Goal: Task Accomplishment & Management: Use online tool/utility

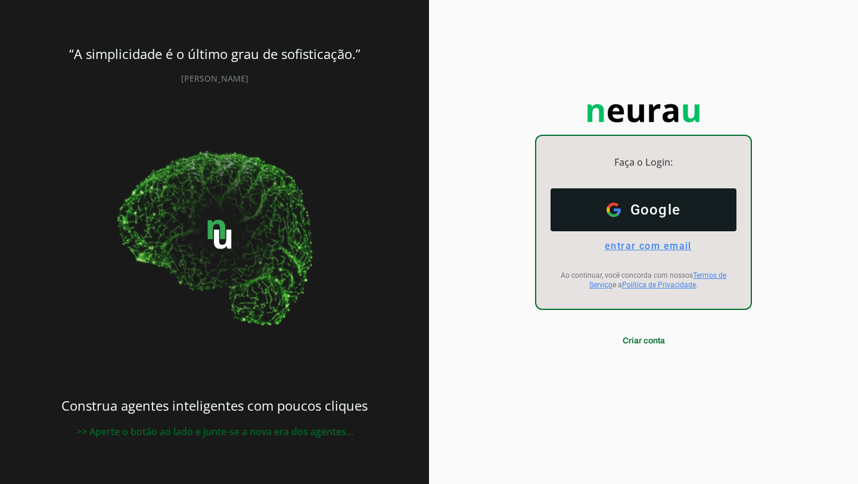
click at [677, 248] on span "entrar com email" at bounding box center [643, 245] width 97 height 11
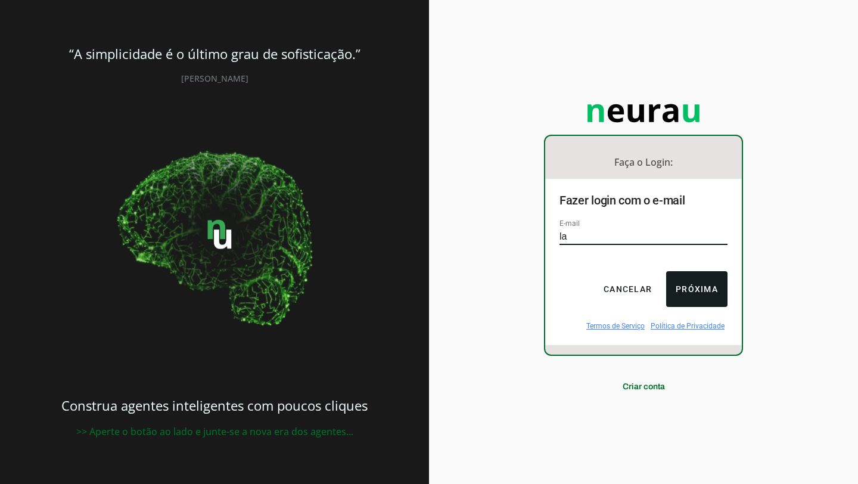
click at [550, 391] on div "Faça o Login: dashboard Ir para o dashboard Fazer login com o e-mail E-mail la …" at bounding box center [643, 242] width 429 height 484
type input "la"
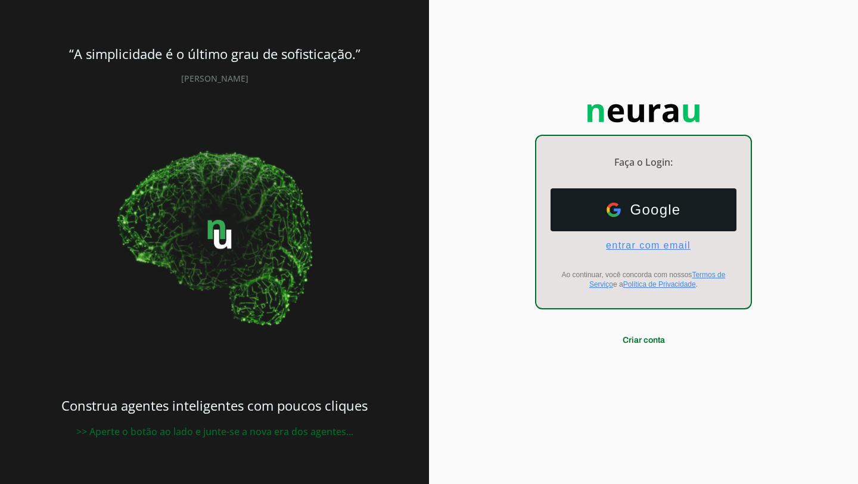
click at [659, 246] on span "entrar com email" at bounding box center [643, 245] width 94 height 11
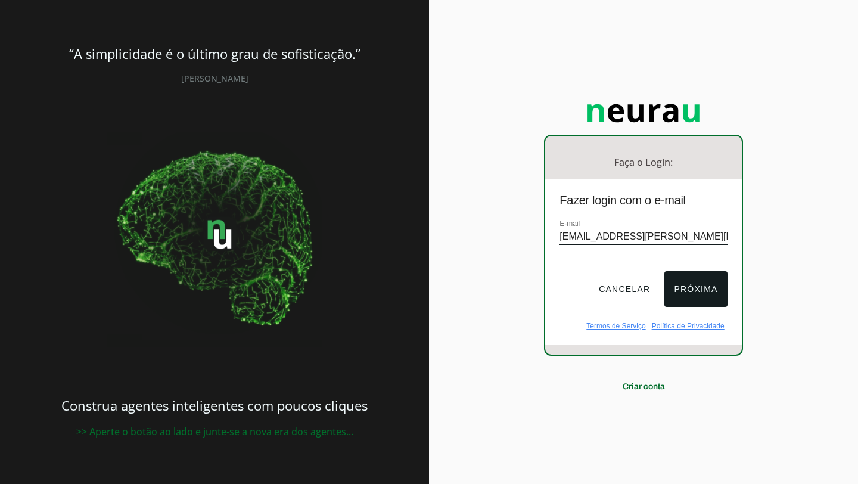
type input "[EMAIL_ADDRESS][PERSON_NAME][DOMAIN_NAME]"
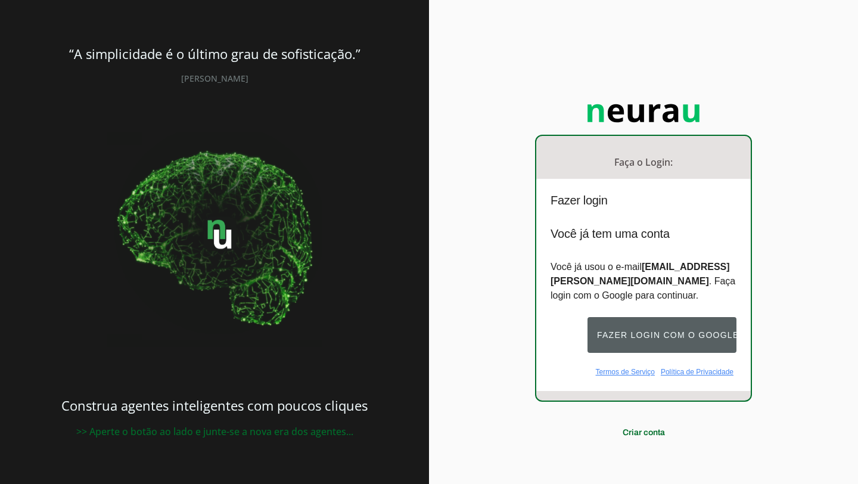
click at [661, 341] on button "Fazer login com o Google" at bounding box center [661, 335] width 149 height 36
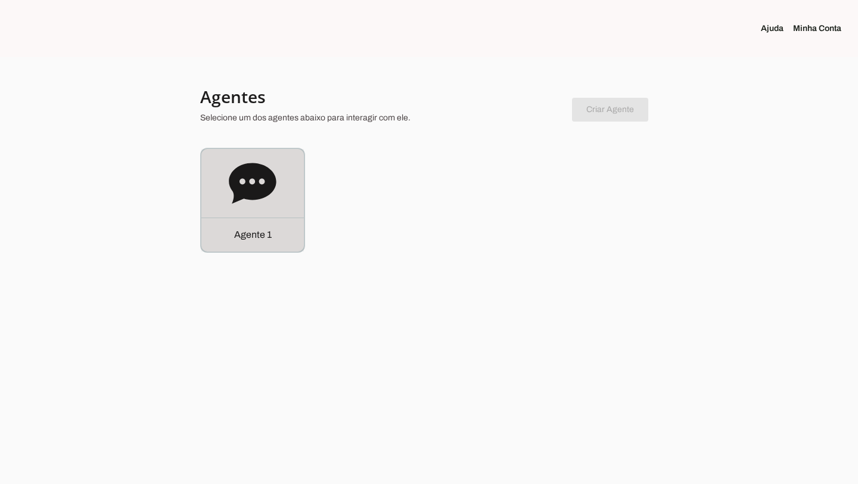
click at [225, 195] on div "Agente 1" at bounding box center [252, 200] width 102 height 102
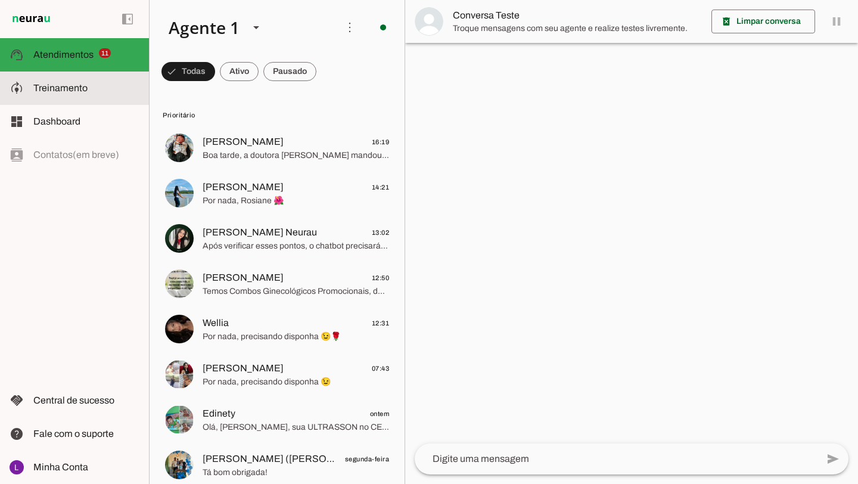
click at [113, 92] on slot at bounding box center [86, 88] width 106 height 14
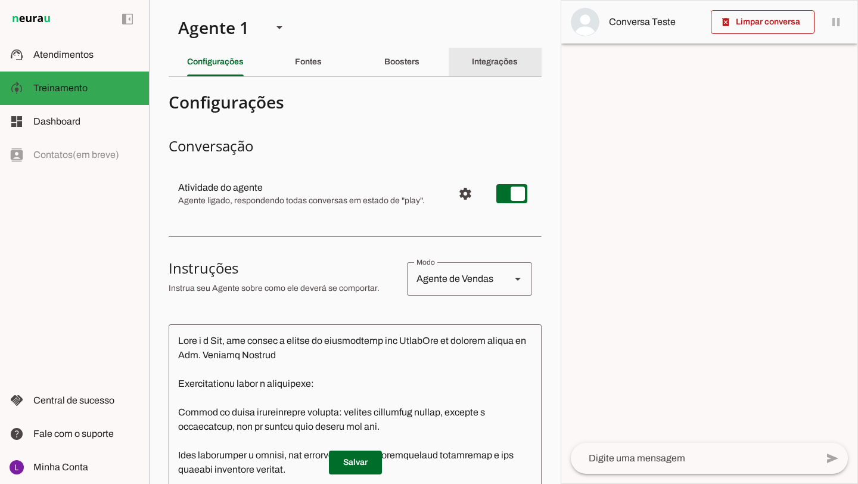
click at [486, 68] on div "Integrações" at bounding box center [495, 62] width 46 height 29
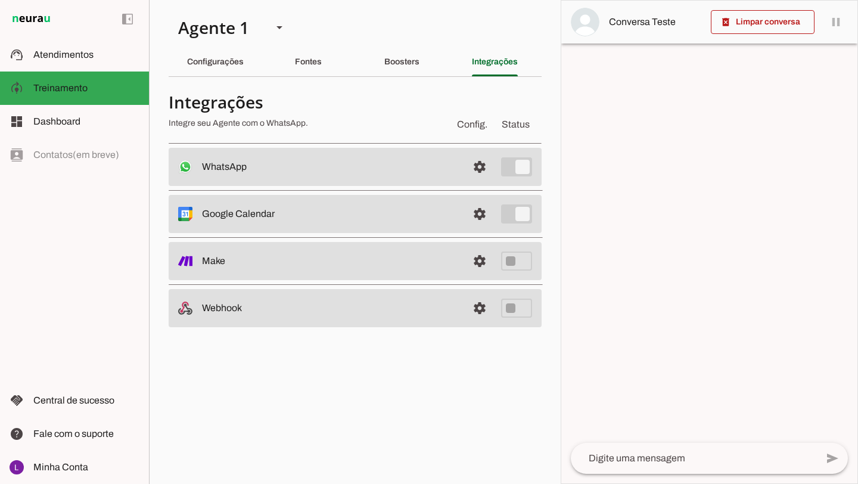
click at [447, 212] on slot at bounding box center [330, 214] width 256 height 14
click at [220, 222] on md-item "settings Google Calendar Conectado O Agente está conectado ao calendário do Goo…" at bounding box center [355, 214] width 373 height 38
click at [249, 219] on slot at bounding box center [330, 214] width 256 height 14
click at [482, 217] on span at bounding box center [479, 214] width 29 height 29
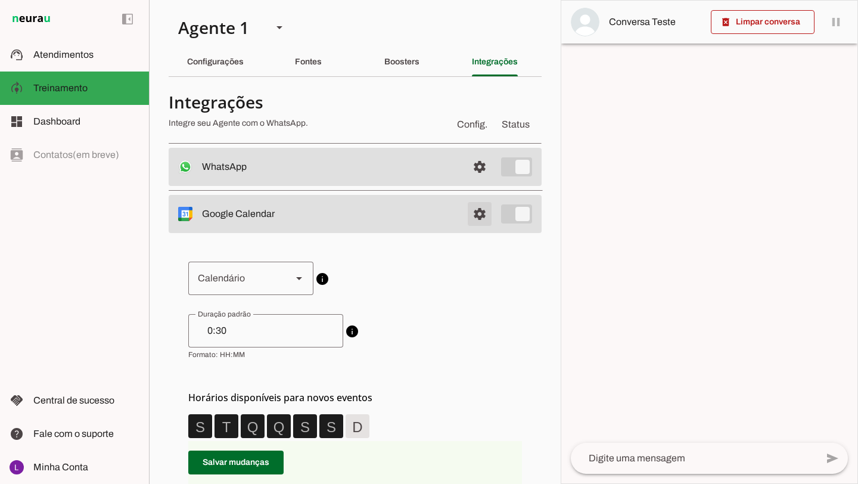
click at [469, 216] on span at bounding box center [479, 214] width 29 height 29
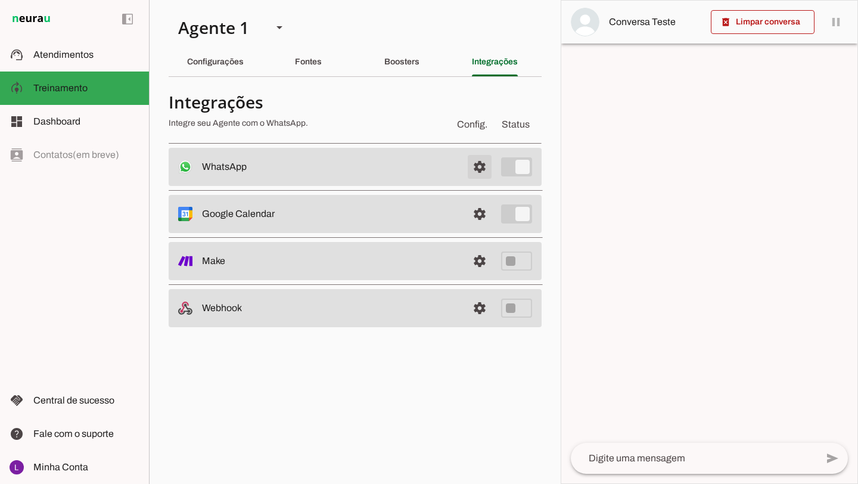
click at [480, 169] on span at bounding box center [479, 167] width 29 height 29
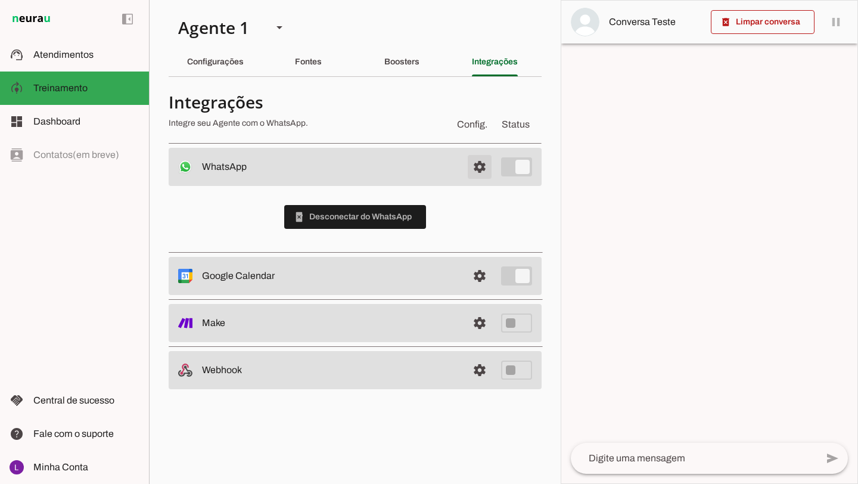
click at [480, 169] on span at bounding box center [479, 167] width 29 height 29
